Goal: Task Accomplishment & Management: Manage account settings

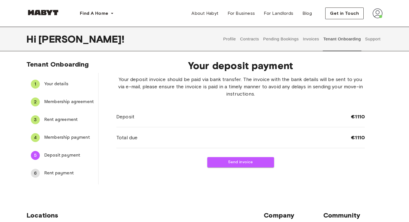
click at [253, 39] on button "Contracts" at bounding box center [249, 39] width 20 height 24
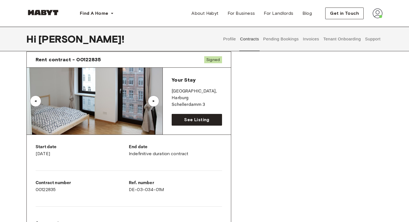
scroll to position [32, 0]
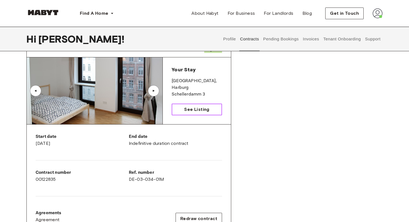
click at [189, 108] on span "See Listing" at bounding box center [196, 109] width 25 height 7
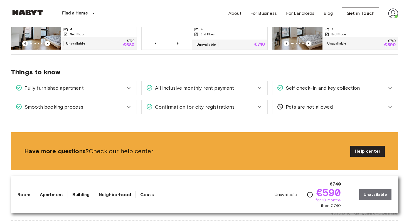
scroll to position [329, 0]
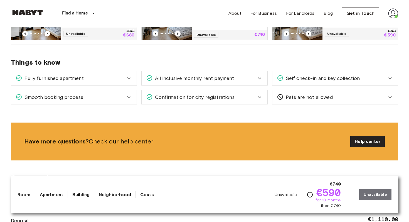
click at [121, 80] on div "Fully furnished apartment" at bounding box center [71, 78] width 110 height 7
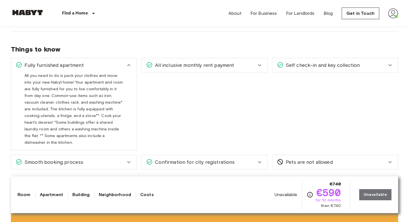
scroll to position [345, 0]
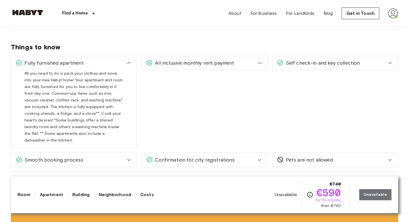
click at [185, 65] on span "All inclusive monthly rent payment" at bounding box center [193, 62] width 81 height 7
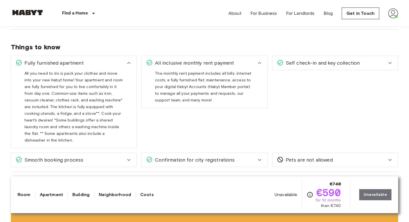
click at [307, 66] on span "Self check-in and key collection" at bounding box center [322, 62] width 77 height 7
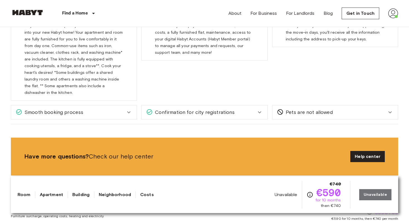
scroll to position [393, 0]
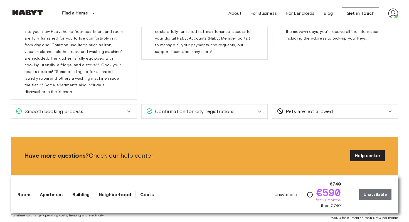
click at [103, 108] on div "Smooth booking process" at bounding box center [71, 111] width 110 height 7
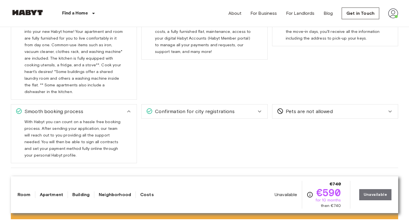
click at [186, 108] on span "Confirmation for city registrations" at bounding box center [194, 111] width 82 height 7
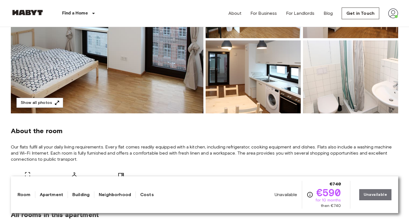
scroll to position [184, 0]
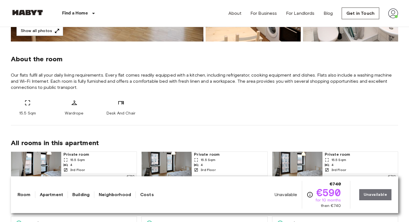
click at [114, 105] on div "Desk And Chair" at bounding box center [120, 107] width 33 height 17
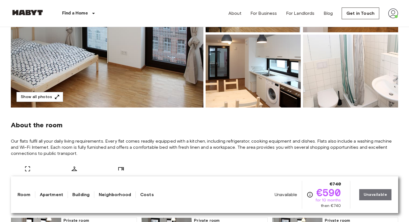
scroll to position [115, 0]
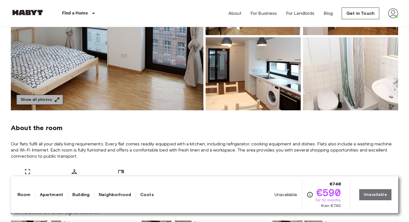
click at [42, 98] on button "Show all photos" at bounding box center [39, 100] width 47 height 10
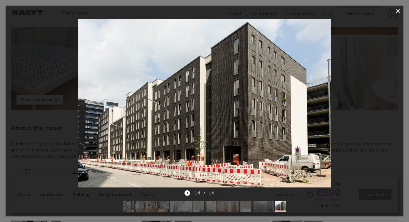
click at [398, 13] on icon "button" at bounding box center [398, 11] width 7 height 7
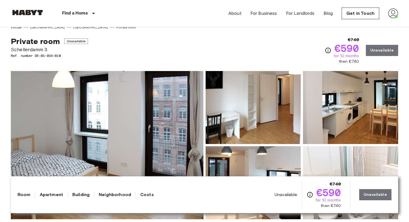
scroll to position [0, 0]
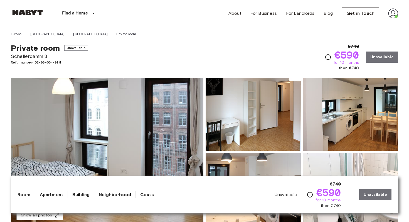
click at [391, 14] on img at bounding box center [393, 13] width 10 height 10
click at [378, 24] on li "Profile" at bounding box center [377, 23] width 56 height 10
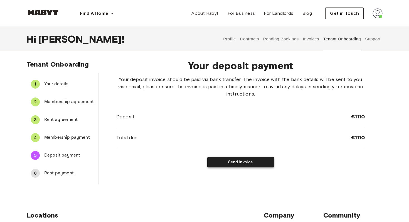
click at [254, 161] on button "Send invoice" at bounding box center [240, 162] width 67 height 10
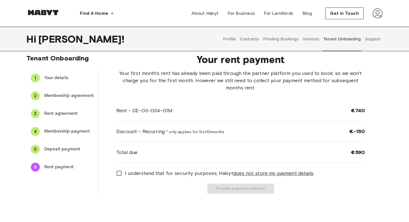
scroll to position [5, 0]
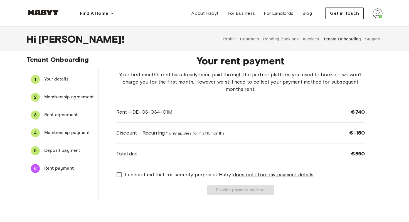
click at [64, 151] on span "Deposit payment" at bounding box center [69, 150] width 50 height 7
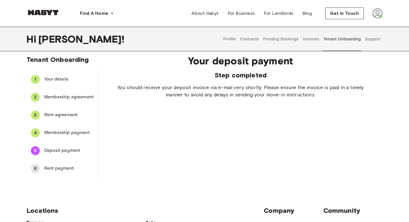
click at [70, 166] on span "Rent payment" at bounding box center [69, 168] width 50 height 7
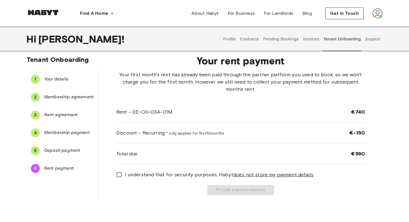
scroll to position [41, 0]
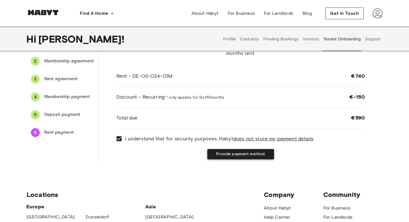
click at [230, 153] on button "Provide payment method" at bounding box center [240, 154] width 67 height 10
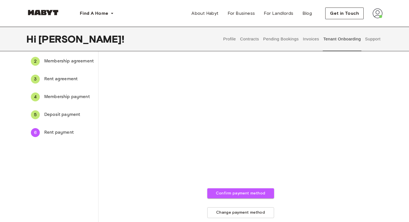
scroll to position [0, 0]
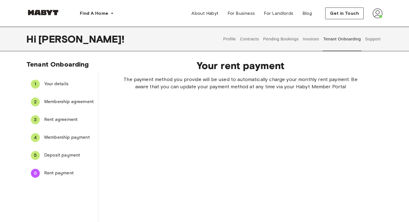
click at [56, 154] on span "Deposit payment" at bounding box center [69, 155] width 50 height 7
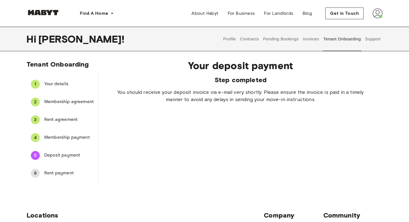
click at [65, 174] on span "Rent payment" at bounding box center [69, 173] width 50 height 7
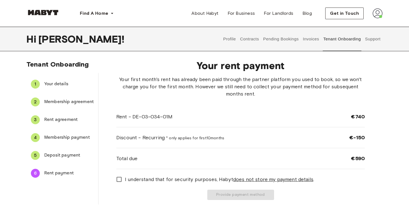
click at [66, 155] on span "Deposit payment" at bounding box center [69, 155] width 50 height 7
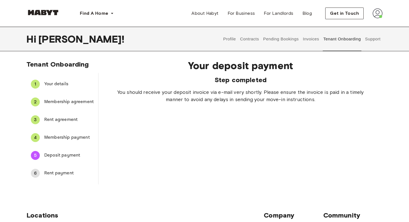
click at [60, 172] on span "Rent payment" at bounding box center [69, 173] width 50 height 7
